Goal: Leave review/rating: Share an evaluation or opinion about a product, service, or content

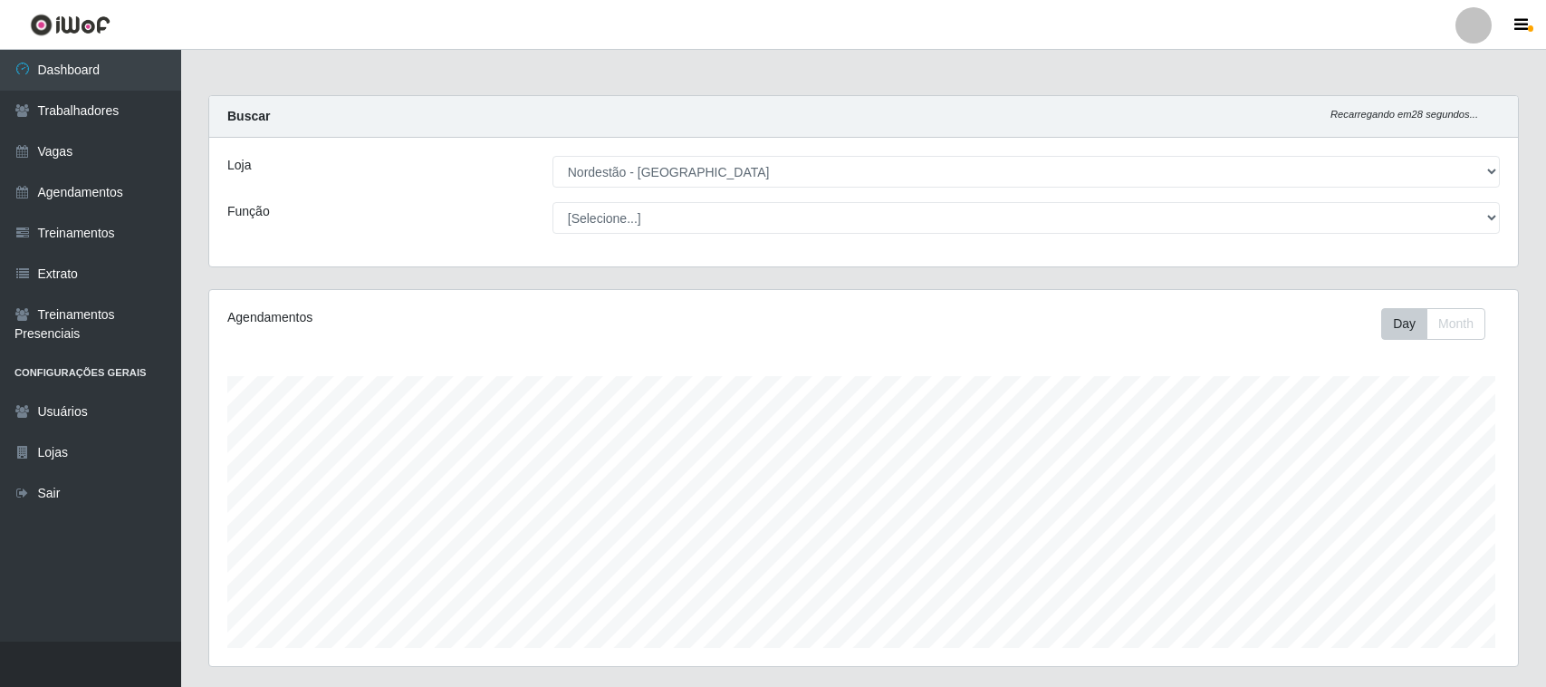
select select "420"
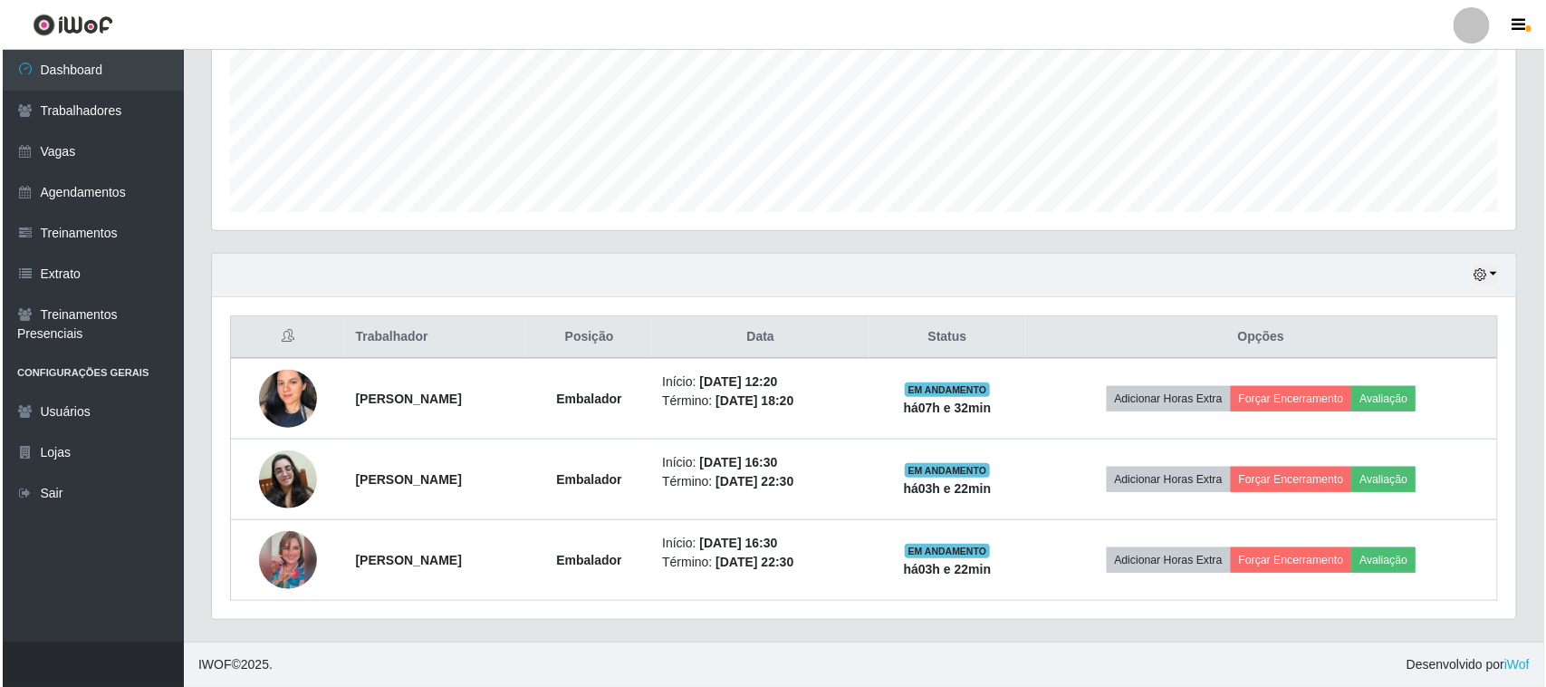
scroll to position [377, 1304]
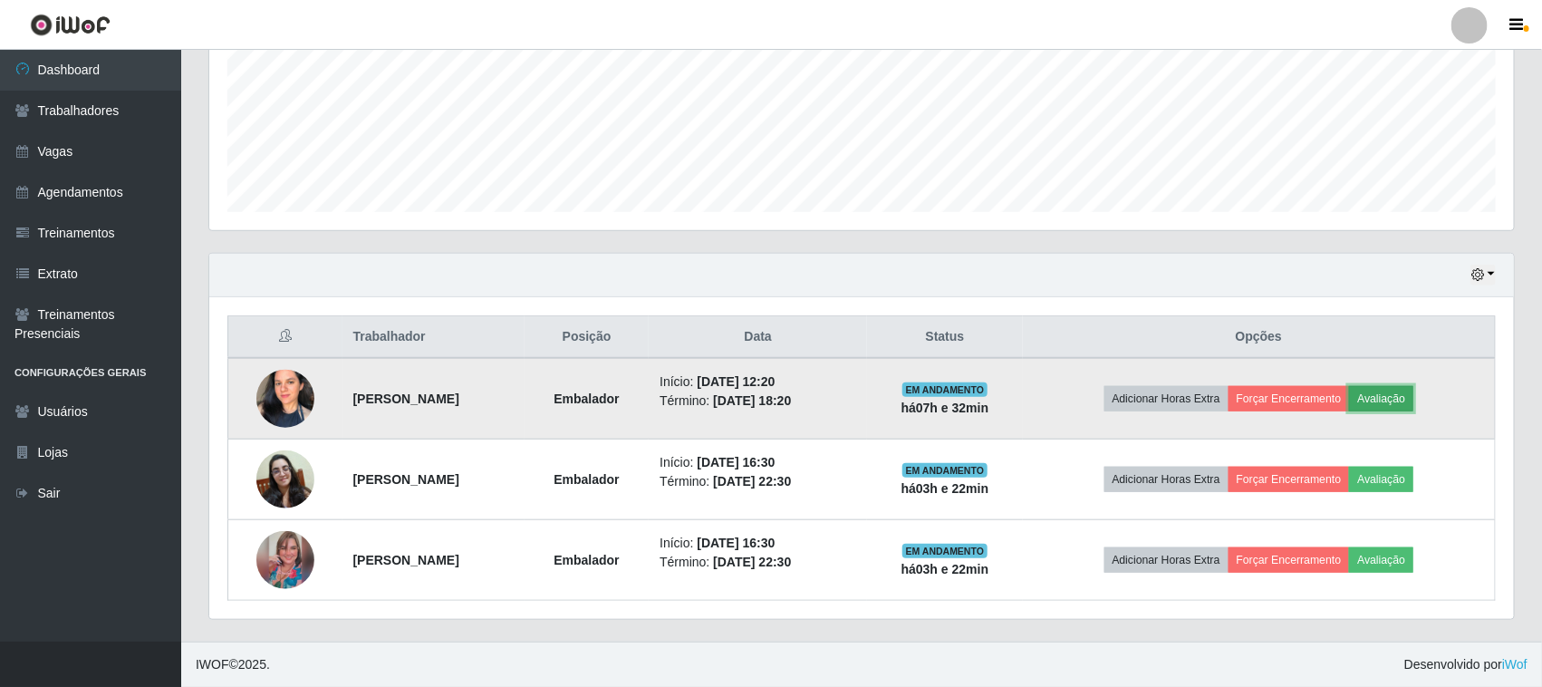
click at [1413, 394] on button "Avaliação" at bounding box center [1381, 398] width 64 height 25
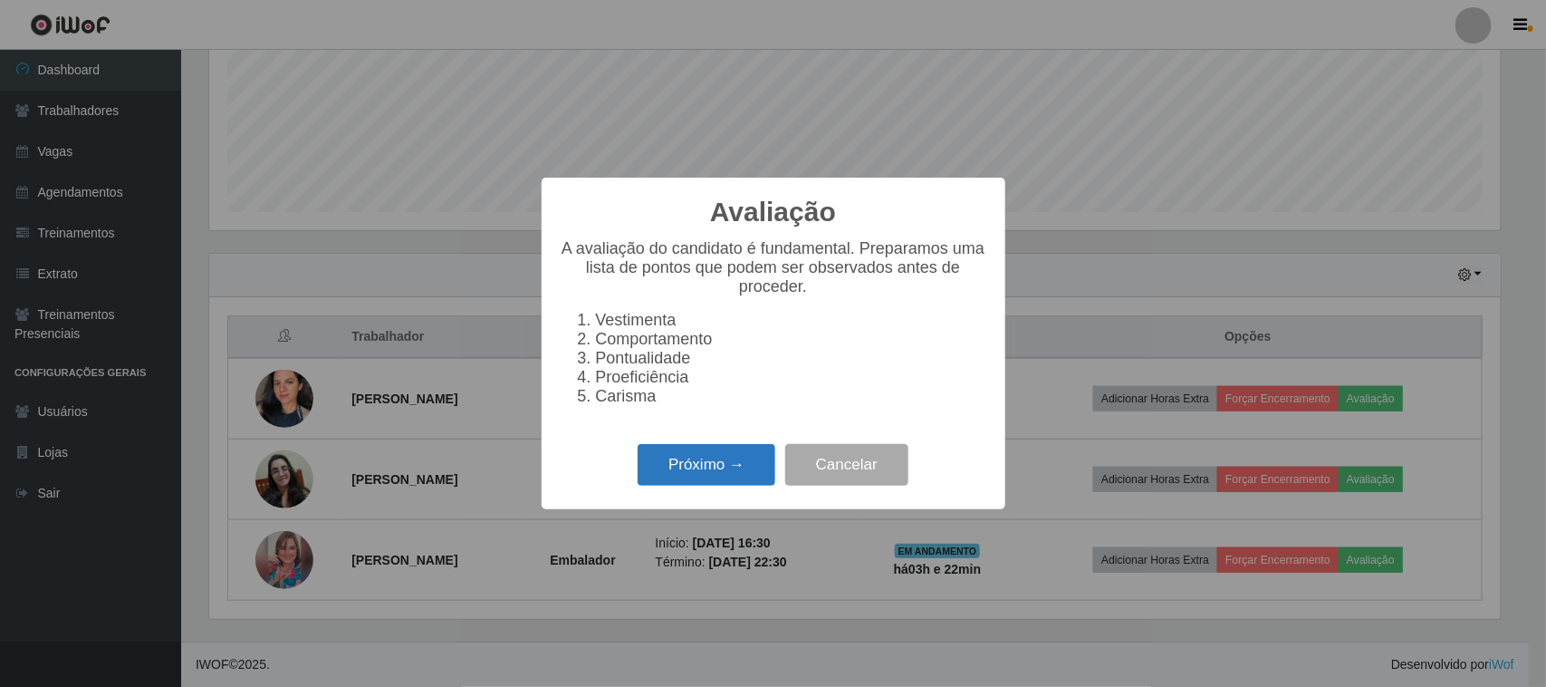
click at [682, 472] on button "Próximo →" at bounding box center [707, 465] width 138 height 43
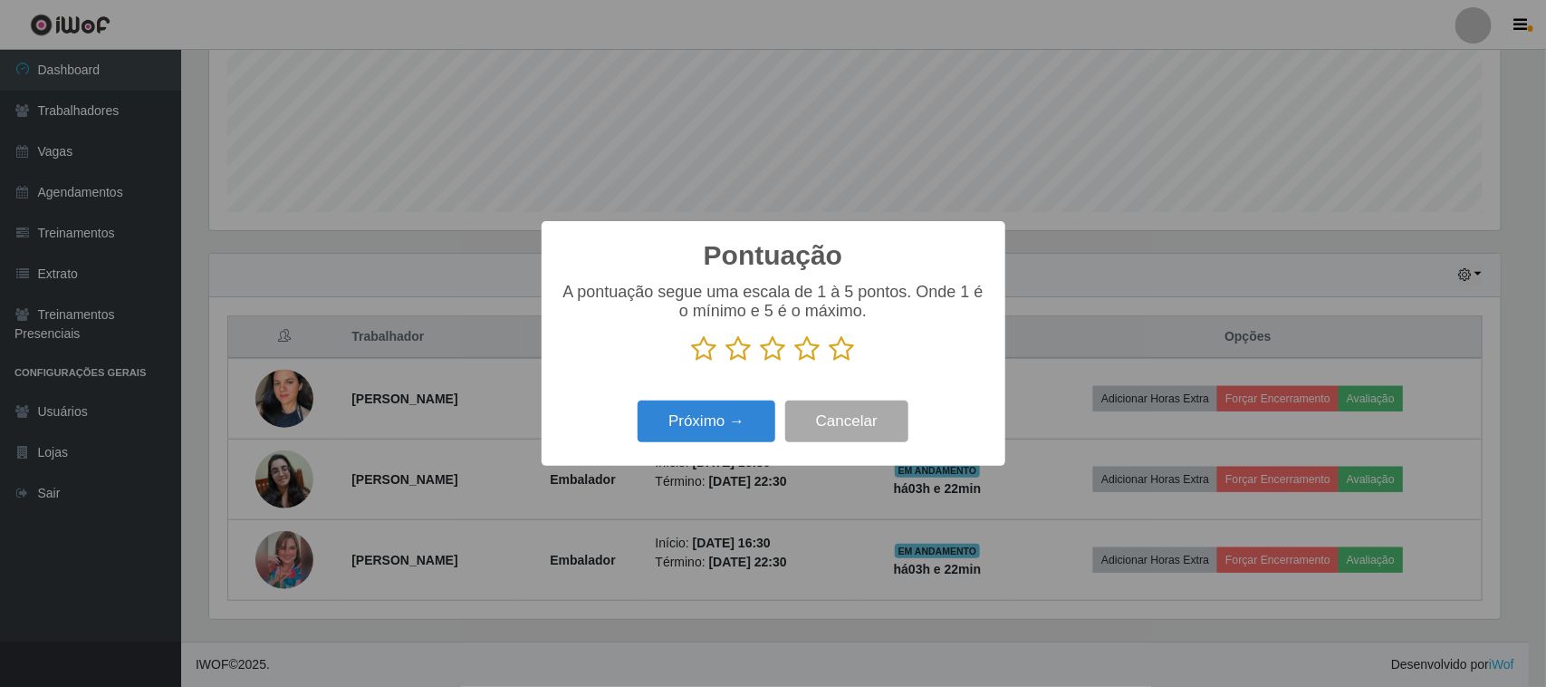
click at [848, 351] on icon at bounding box center [842, 348] width 25 height 27
click at [830, 362] on input "radio" at bounding box center [830, 362] width 0 height 0
click at [716, 418] on button "Próximo →" at bounding box center [707, 421] width 138 height 43
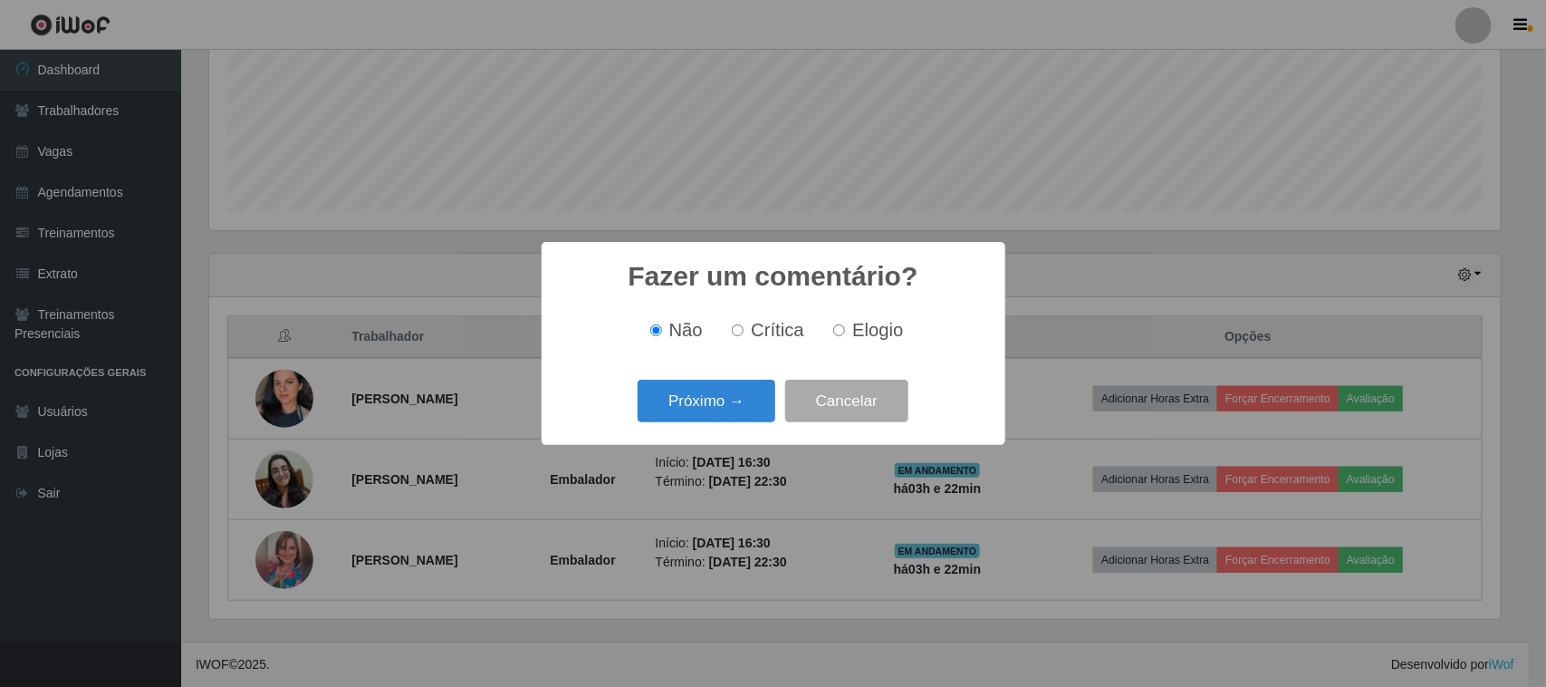
click at [838, 328] on input "Elogio" at bounding box center [839, 330] width 12 height 12
radio input "true"
click at [744, 394] on button "Próximo →" at bounding box center [707, 401] width 138 height 43
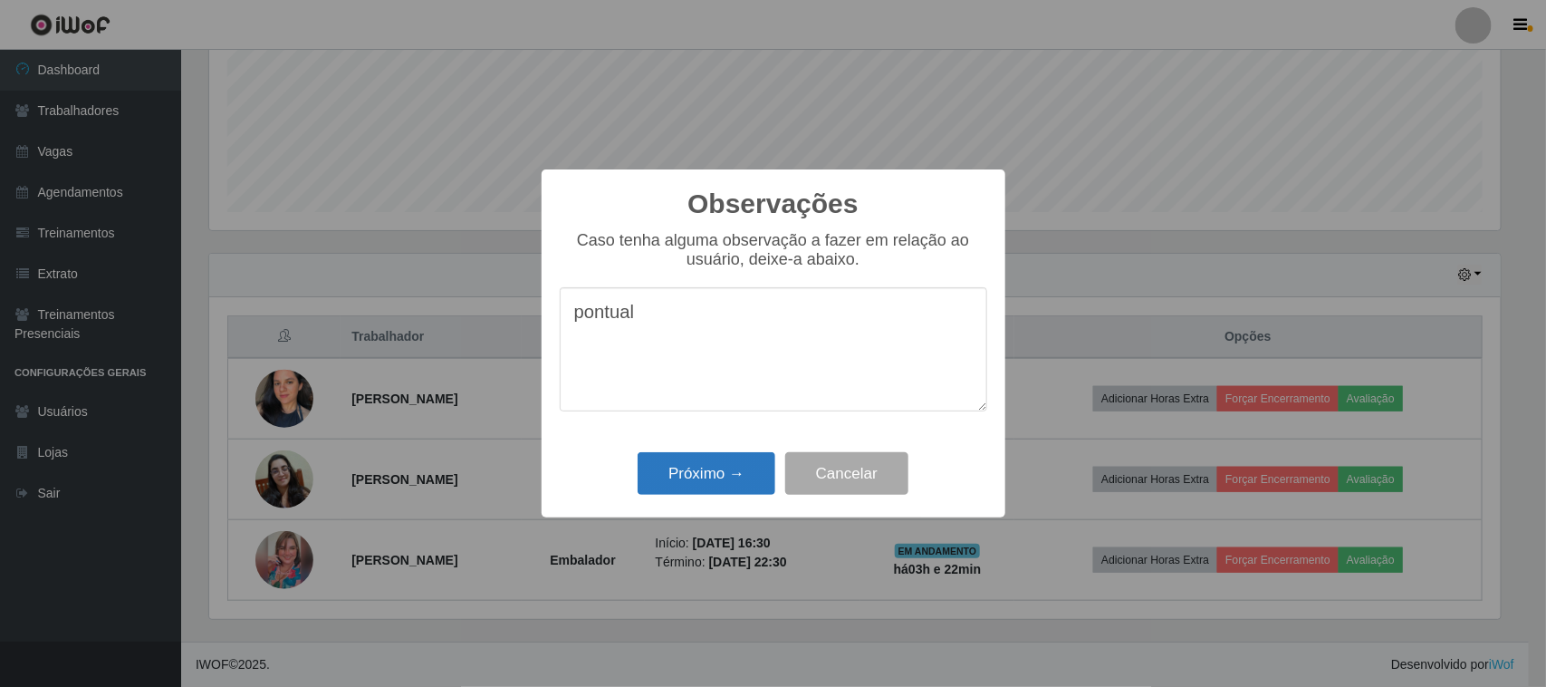
type textarea "pontual"
click at [702, 462] on button "Próximo →" at bounding box center [707, 473] width 138 height 43
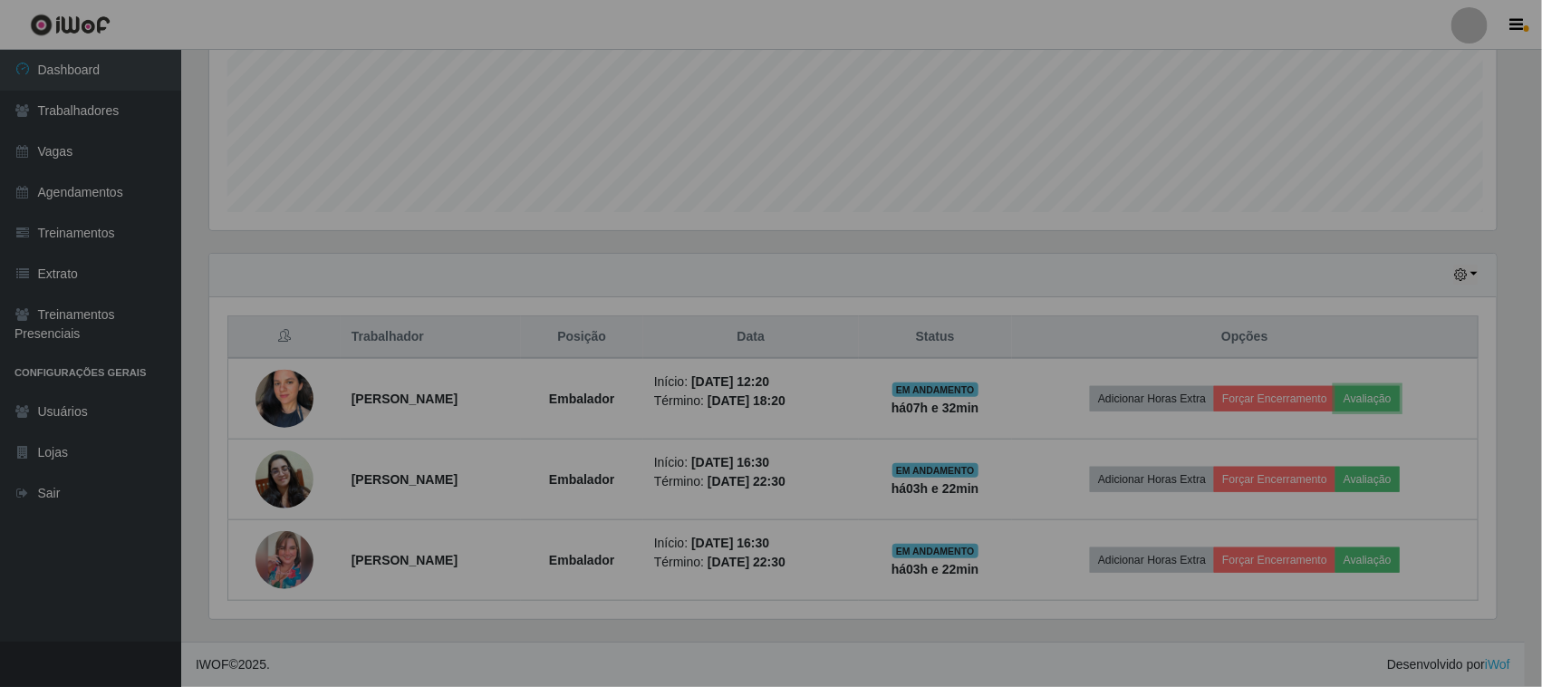
scroll to position [377, 1304]
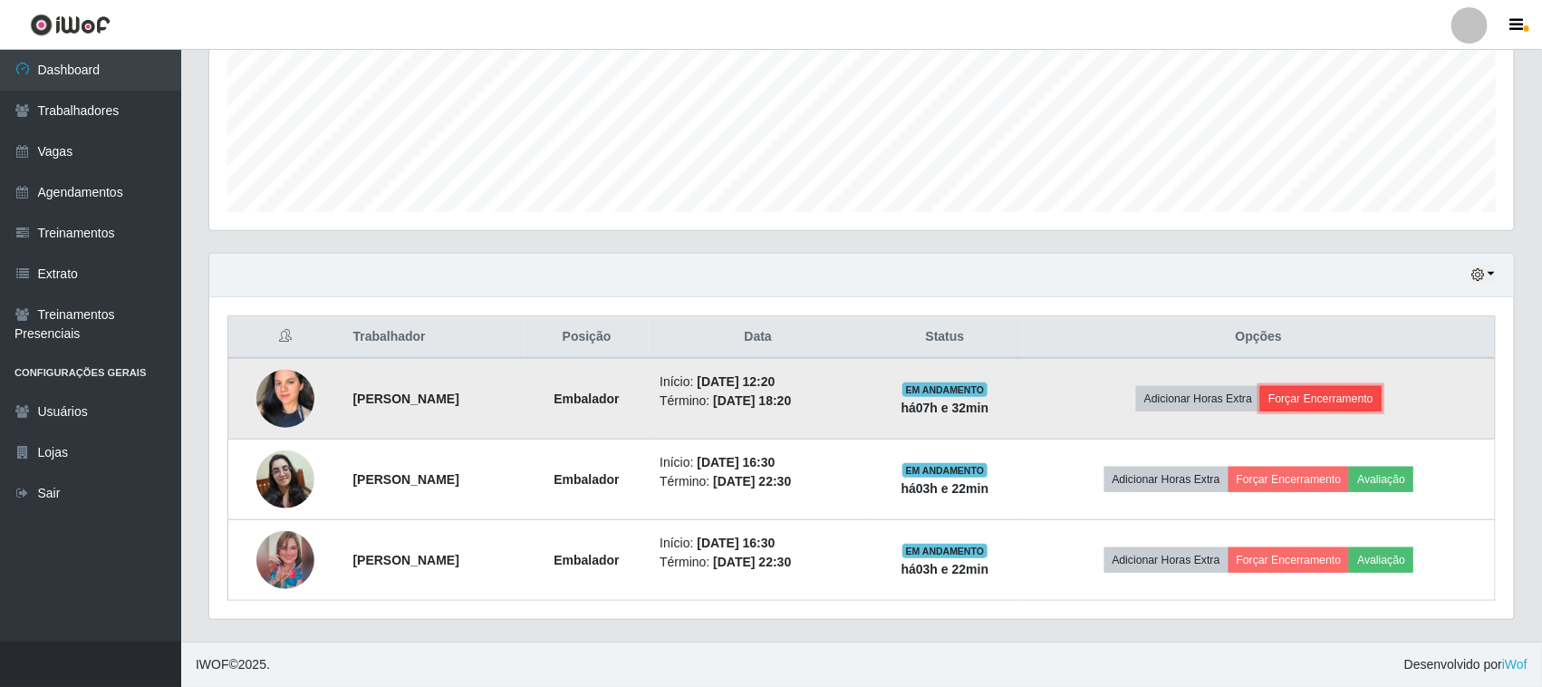
click at [1363, 397] on button "Forçar Encerramento" at bounding box center [1320, 398] width 121 height 25
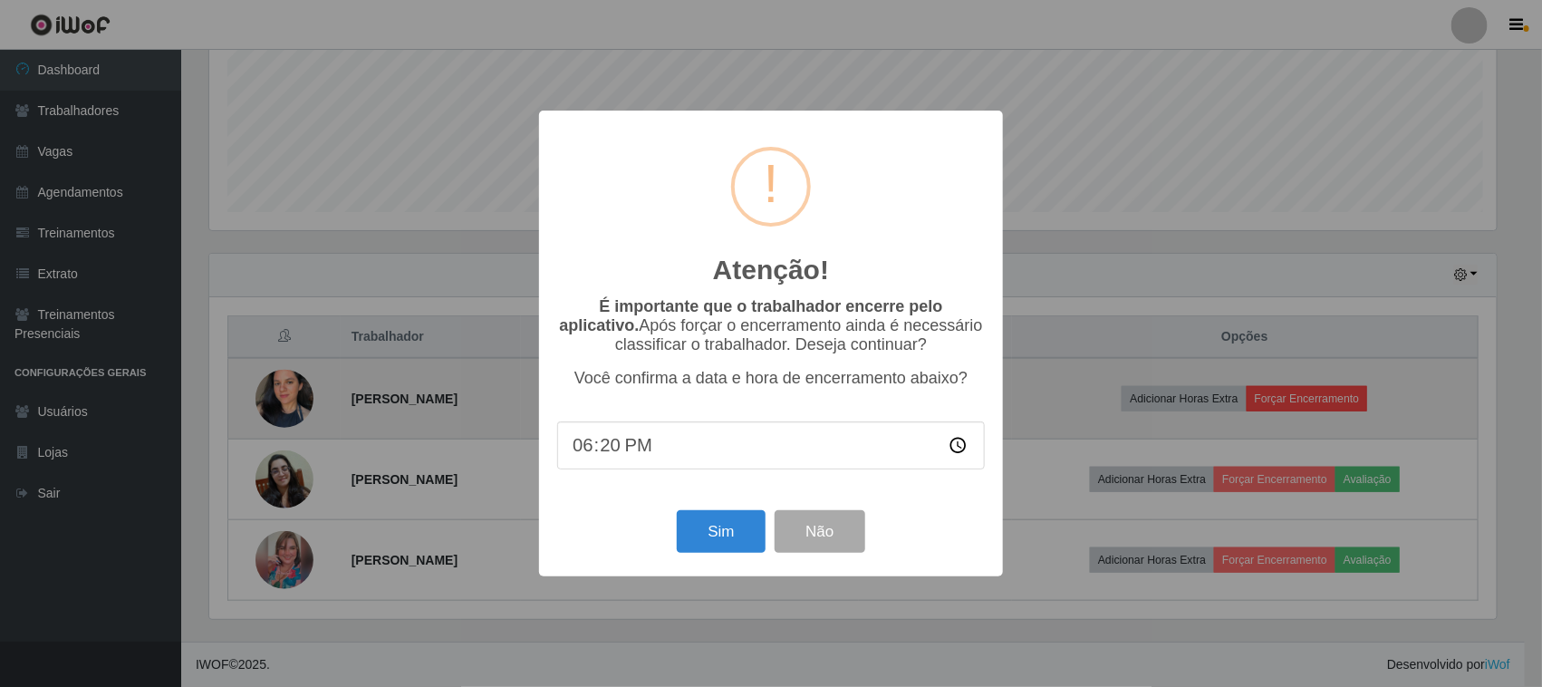
scroll to position [377, 1292]
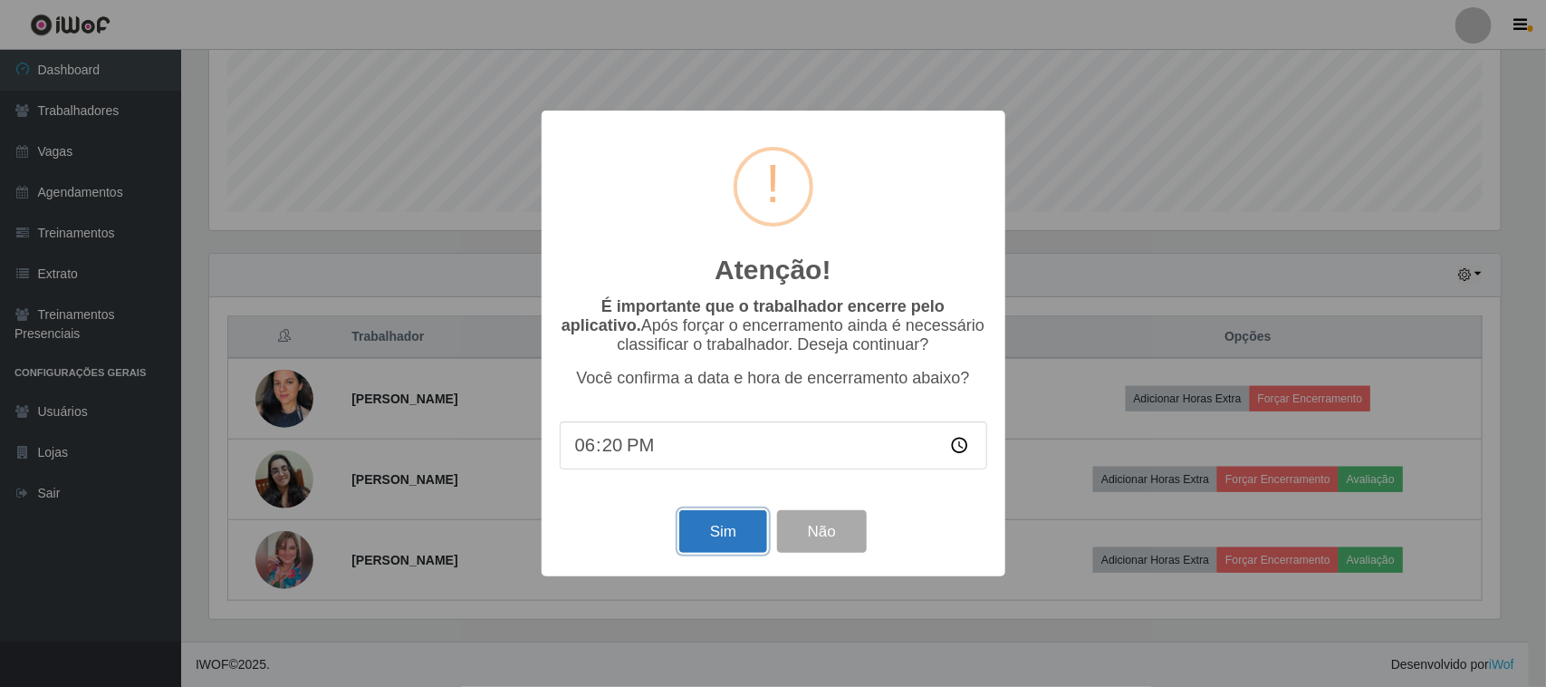
click at [713, 543] on button "Sim" at bounding box center [723, 531] width 88 height 43
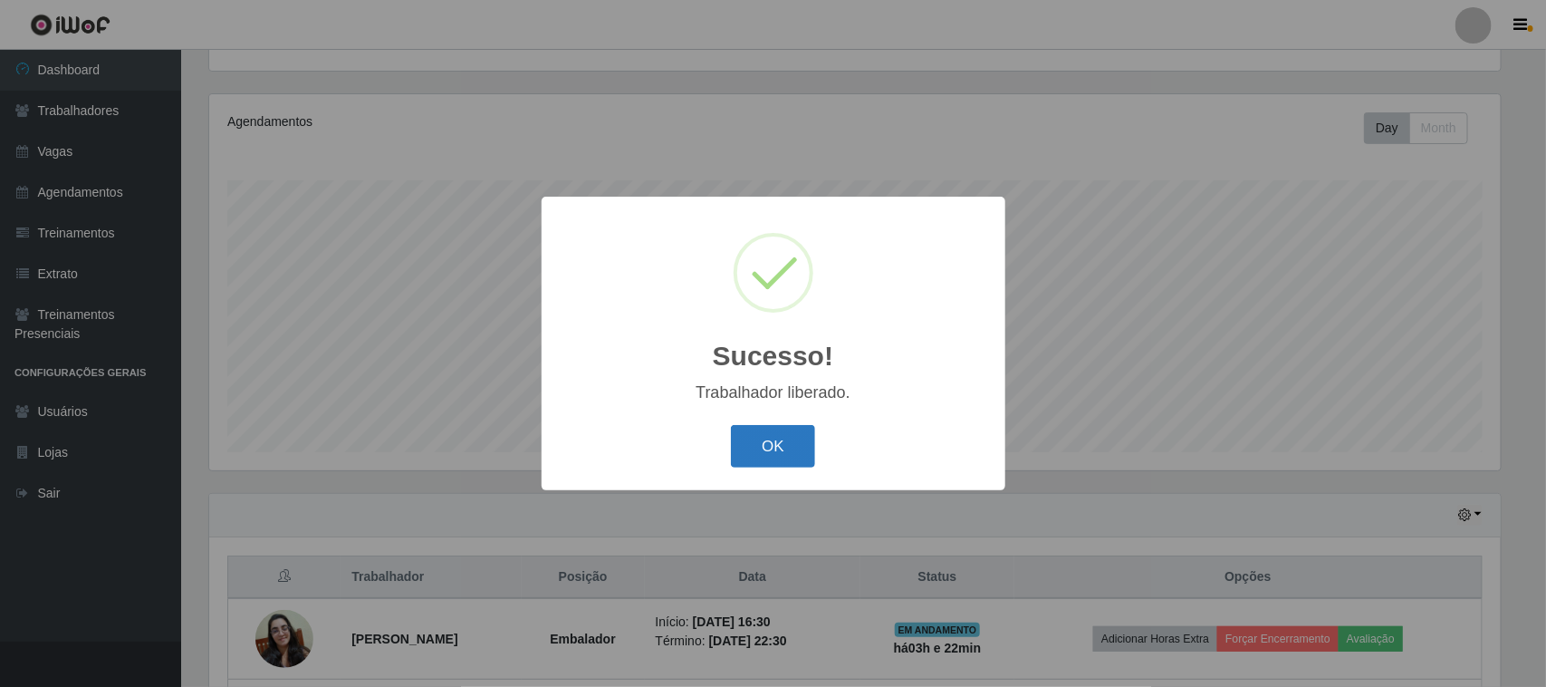
click at [790, 446] on button "OK" at bounding box center [773, 446] width 84 height 43
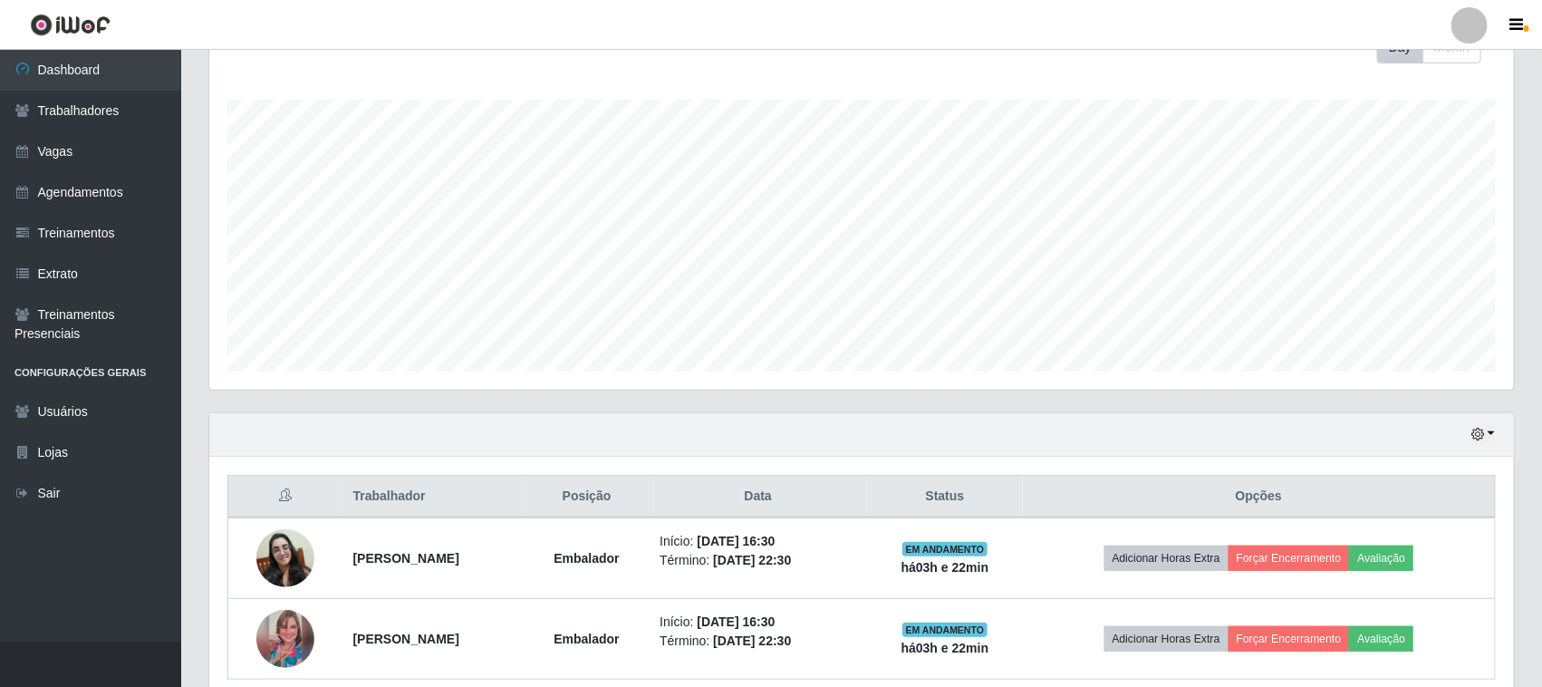
scroll to position [356, 0]
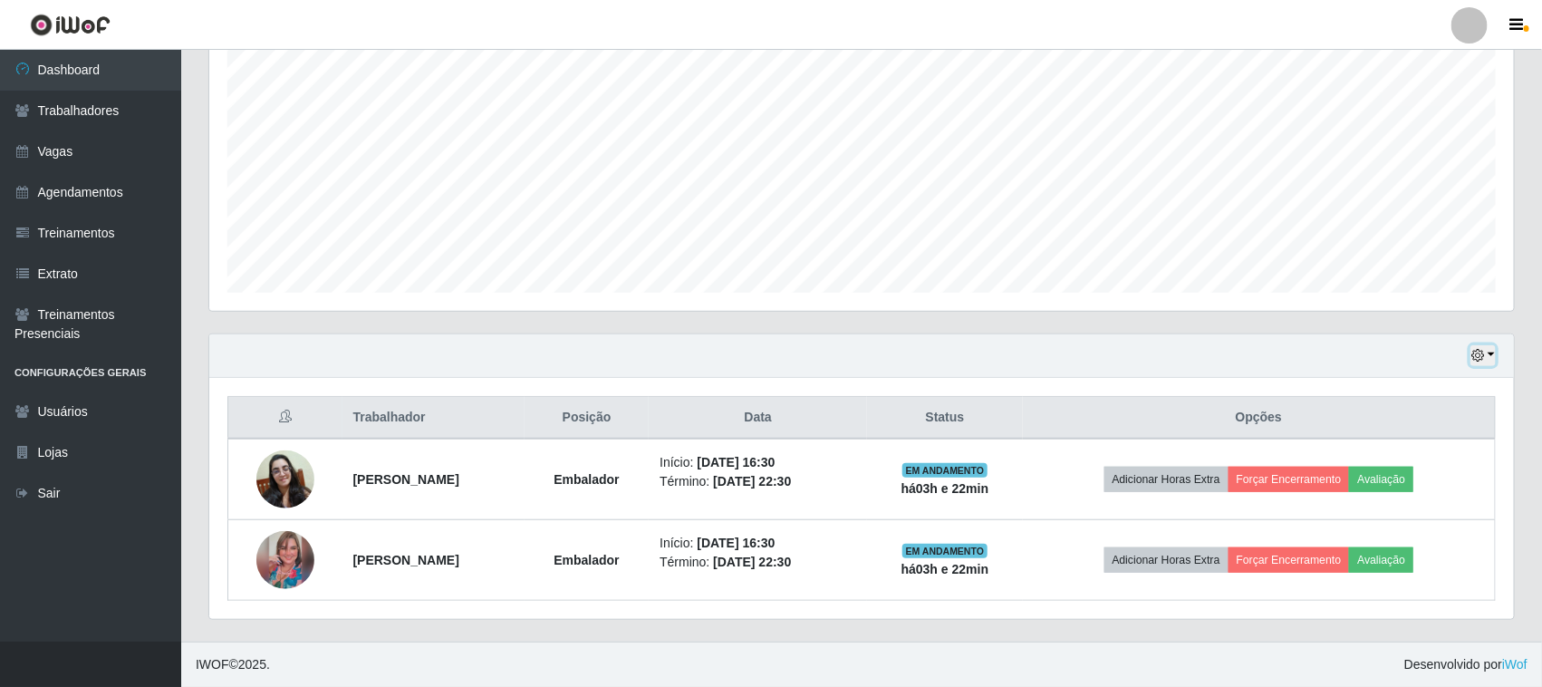
click at [1488, 353] on button "button" at bounding box center [1482, 355] width 25 height 21
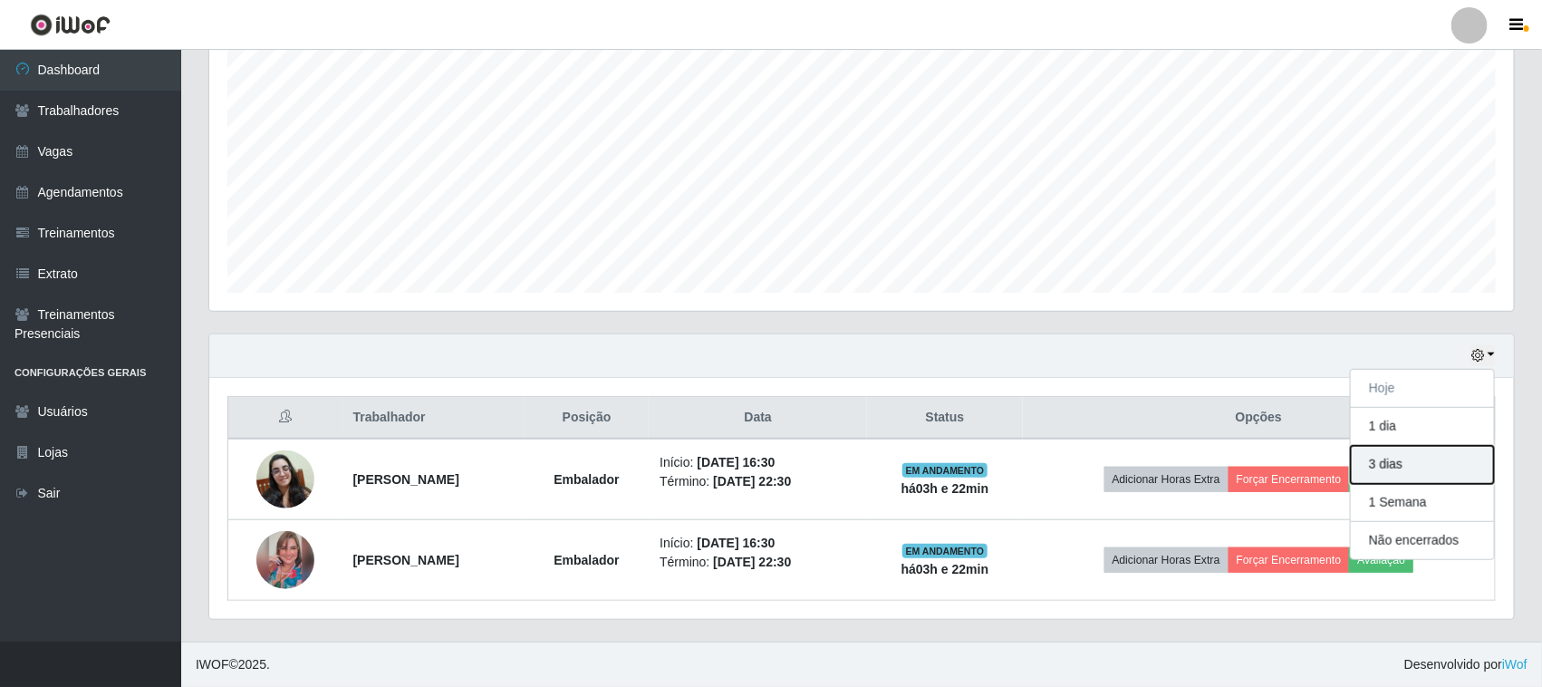
click at [1417, 467] on button "3 dias" at bounding box center [1421, 465] width 143 height 38
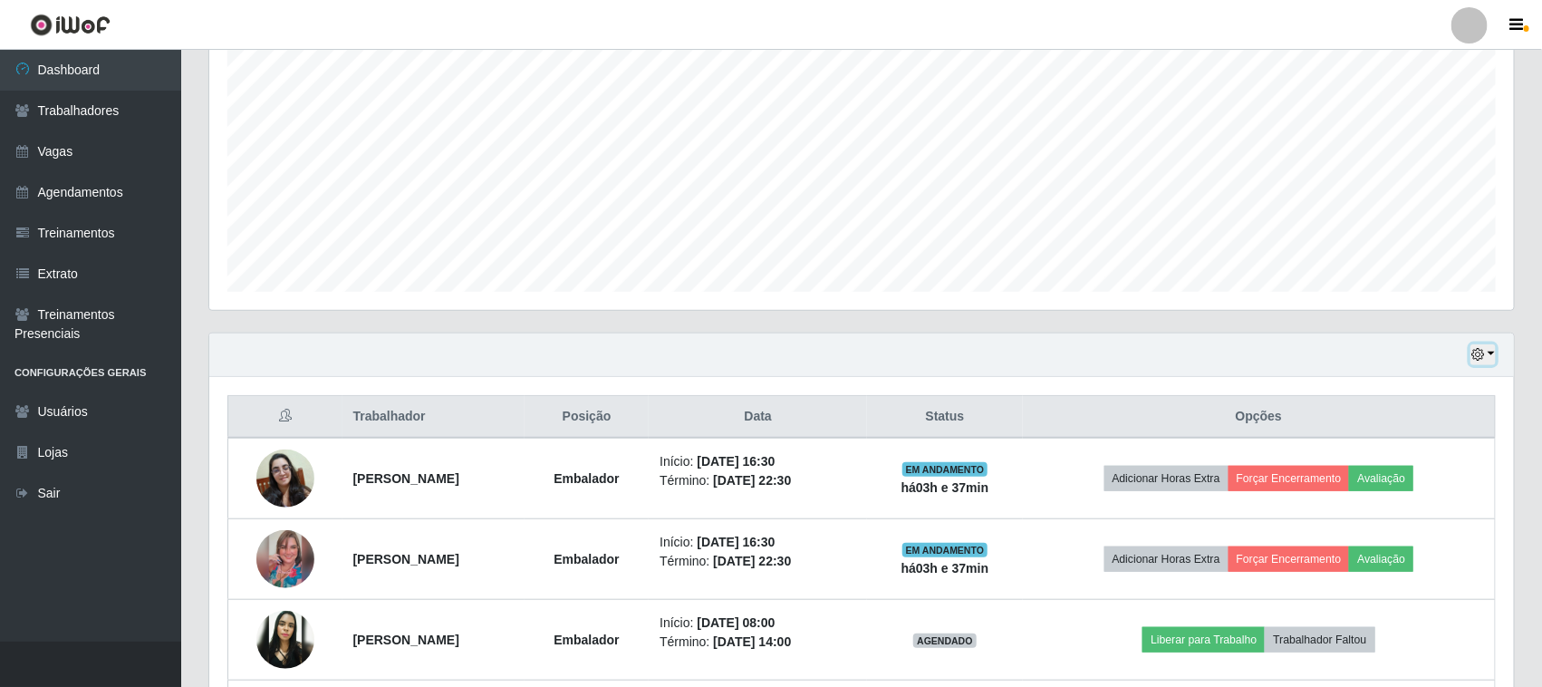
click at [1483, 351] on icon "button" at bounding box center [1477, 354] width 13 height 13
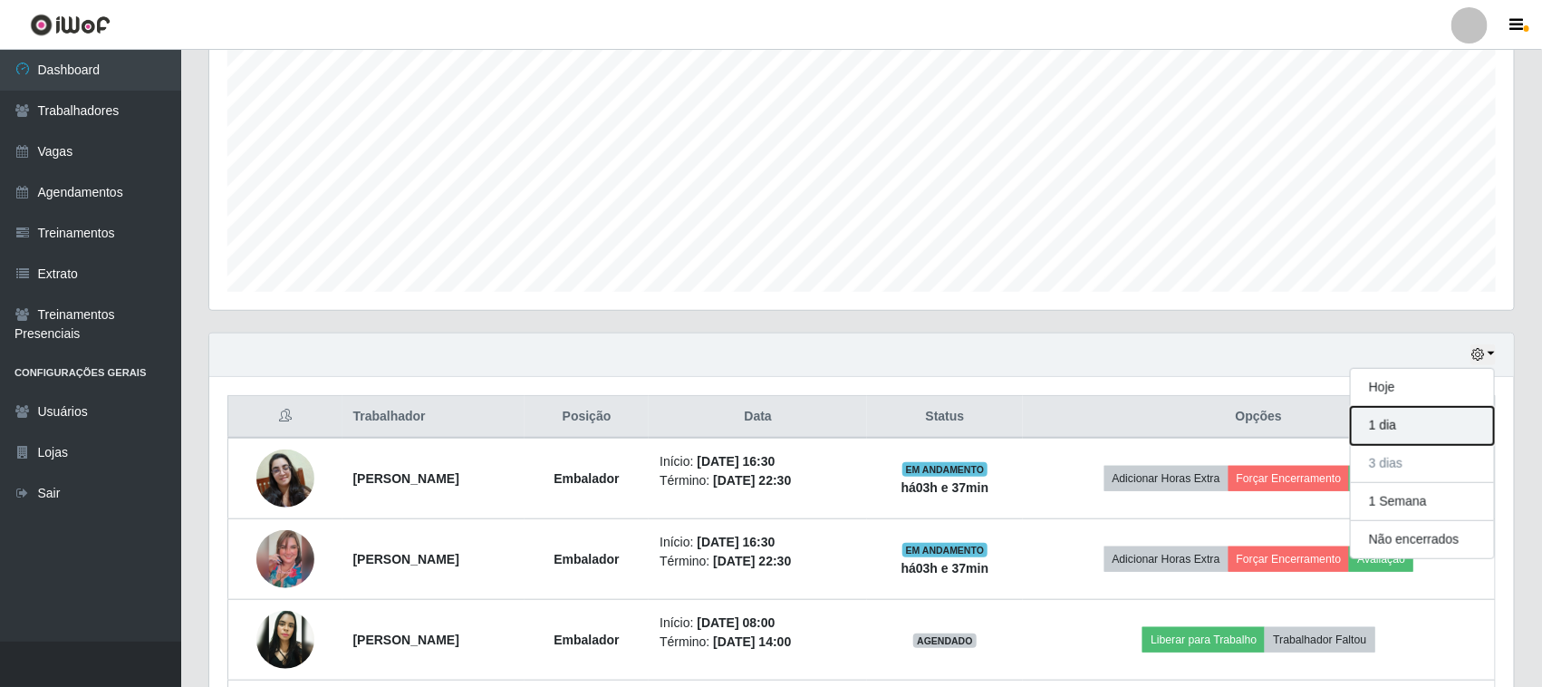
click at [1417, 437] on button "1 dia" at bounding box center [1421, 426] width 143 height 38
